Goal: Task Accomplishment & Management: Use online tool/utility

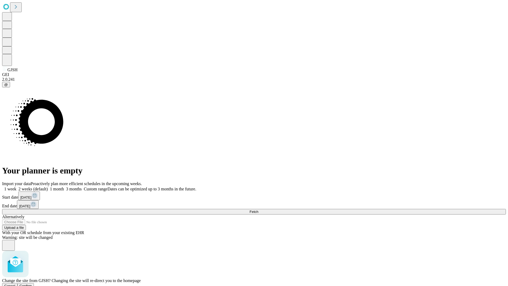
click at [32, 283] on span "Confirm" at bounding box center [26, 285] width 12 height 4
click at [64, 186] on label "1 month" at bounding box center [56, 188] width 16 height 4
click at [258, 209] on span "Fetch" at bounding box center [253, 211] width 9 height 4
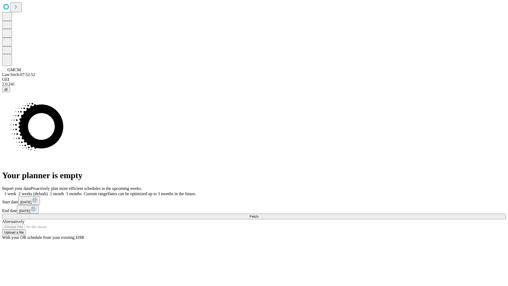
click at [258, 214] on span "Fetch" at bounding box center [253, 216] width 9 height 4
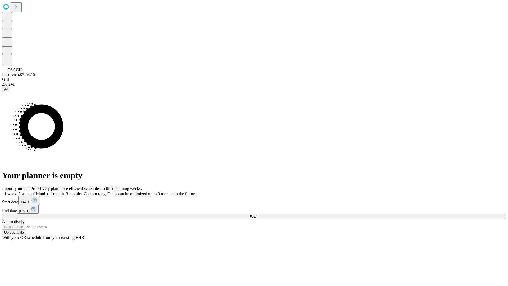
click at [64, 191] on label "1 month" at bounding box center [56, 193] width 16 height 4
click at [258, 214] on span "Fetch" at bounding box center [253, 216] width 9 height 4
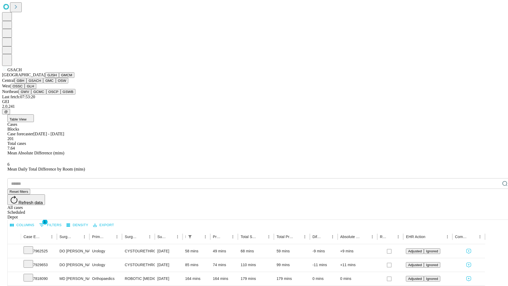
click at [43, 83] on button "GMC" at bounding box center [49, 81] width 12 height 6
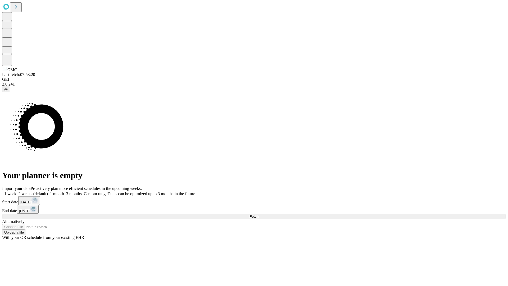
click at [64, 191] on label "1 month" at bounding box center [56, 193] width 16 height 4
click at [258, 214] on span "Fetch" at bounding box center [253, 216] width 9 height 4
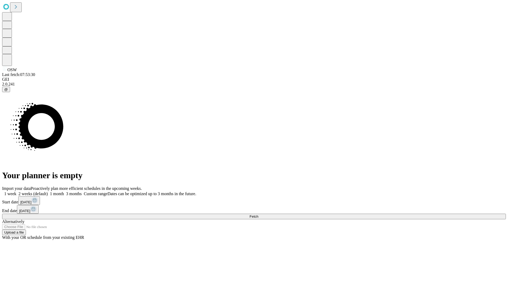
click at [64, 191] on label "1 month" at bounding box center [56, 193] width 16 height 4
click at [258, 214] on span "Fetch" at bounding box center [253, 216] width 9 height 4
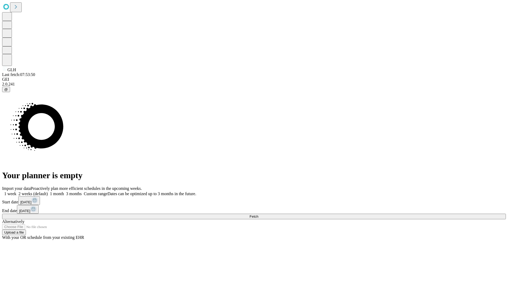
click at [64, 191] on label "1 month" at bounding box center [56, 193] width 16 height 4
click at [258, 214] on span "Fetch" at bounding box center [253, 216] width 9 height 4
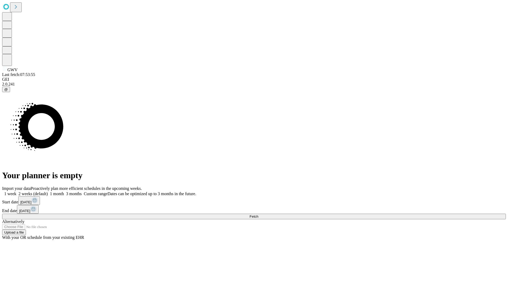
click at [64, 191] on label "1 month" at bounding box center [56, 193] width 16 height 4
click at [258, 214] on span "Fetch" at bounding box center [253, 216] width 9 height 4
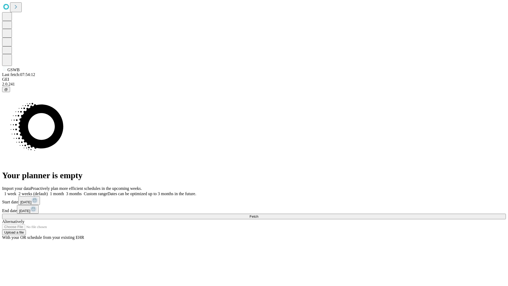
click at [64, 191] on label "1 month" at bounding box center [56, 193] width 16 height 4
click at [258, 214] on span "Fetch" at bounding box center [253, 216] width 9 height 4
